Goal: Transaction & Acquisition: Obtain resource

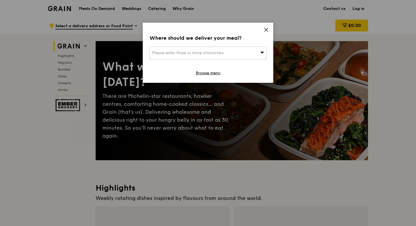
click at [195, 53] on span "Please enter three or more characters" at bounding box center [188, 53] width 72 height 5
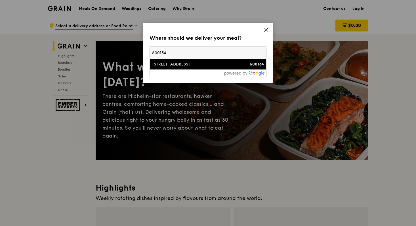
type input "600134"
click at [170, 66] on div "[STREET_ADDRESS]" at bounding box center [194, 65] width 84 height 6
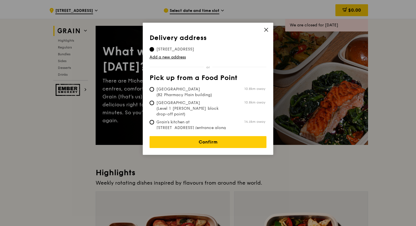
scroll to position [17, 0]
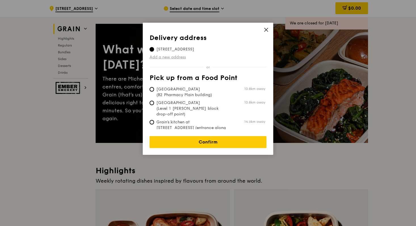
click at [168, 58] on link "Add a new address" at bounding box center [208, 58] width 117 height 6
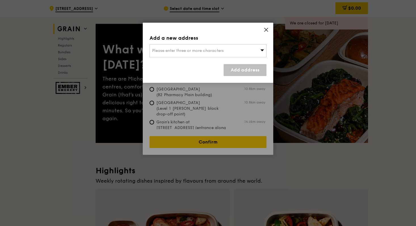
click at [267, 30] on icon at bounding box center [266, 29] width 5 height 5
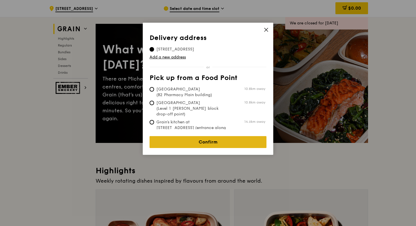
click at [208, 138] on link "Confirm" at bounding box center [208, 142] width 117 height 12
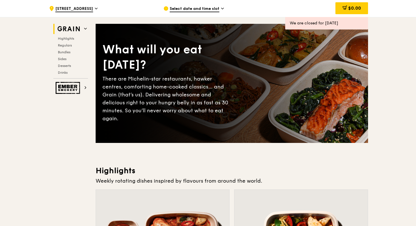
scroll to position [0, 0]
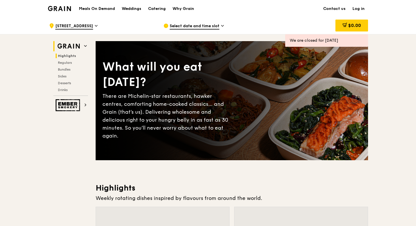
click at [68, 55] on span "Highlights" at bounding box center [67, 56] width 18 height 4
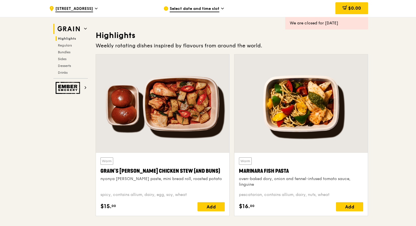
scroll to position [160, 0]
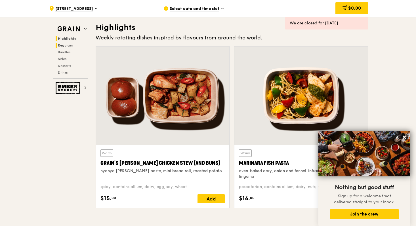
click at [68, 43] on span "Regulars" at bounding box center [65, 45] width 15 height 4
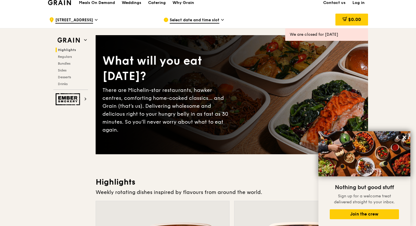
scroll to position [0, 0]
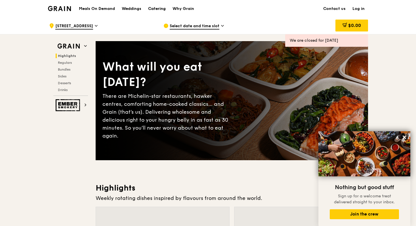
click at [157, 8] on div "Catering" at bounding box center [157, 8] width 18 height 17
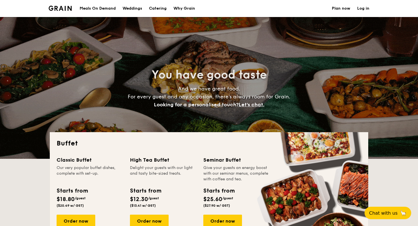
select select
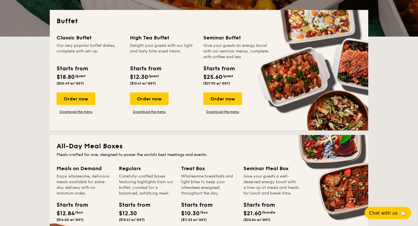
scroll to position [127, 0]
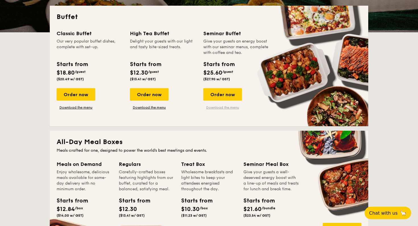
click at [227, 107] on link "Download the menu" at bounding box center [222, 107] width 39 height 5
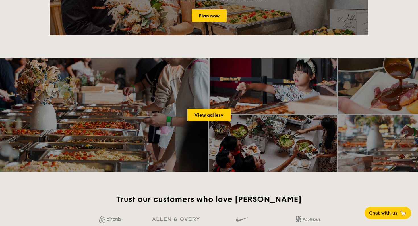
scroll to position [713, 0]
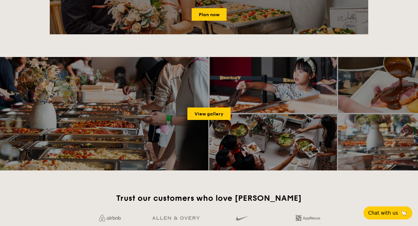
click at [384, 214] on span "Chat with us" at bounding box center [383, 213] width 30 height 6
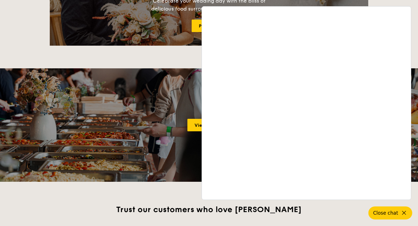
scroll to position [700, 0]
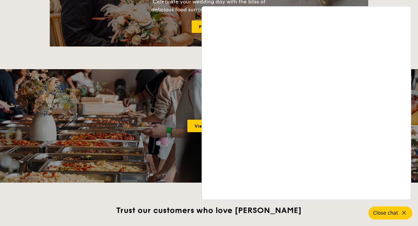
click at [401, 211] on icon at bounding box center [403, 213] width 7 height 7
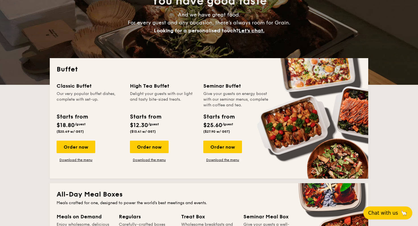
scroll to position [75, 0]
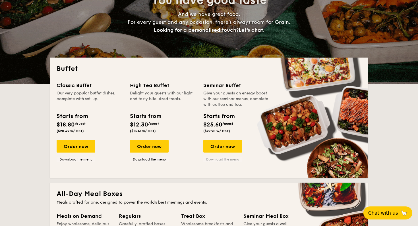
click at [224, 160] on link "Download the menu" at bounding box center [222, 159] width 39 height 5
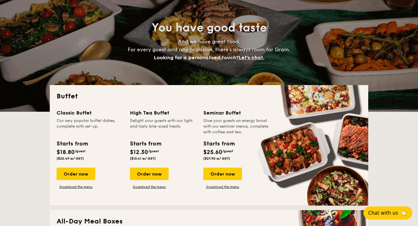
scroll to position [0, 0]
